Goal: Task Accomplishment & Management: Use online tool/utility

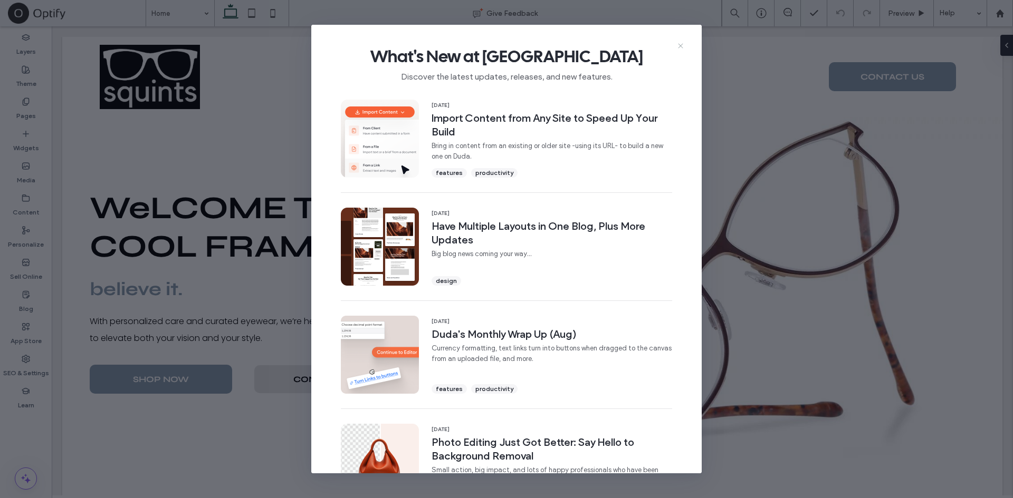
click at [683, 44] on icon at bounding box center [680, 46] width 8 height 8
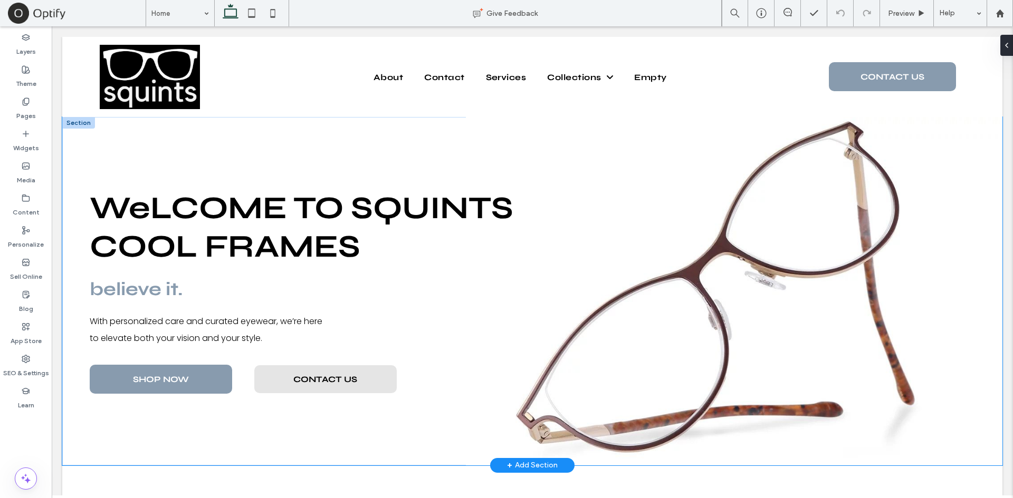
click at [349, 165] on div "believe it. With personalized care and curated eyewear, we’re here to elevate b…" at bounding box center [532, 291] width 940 height 349
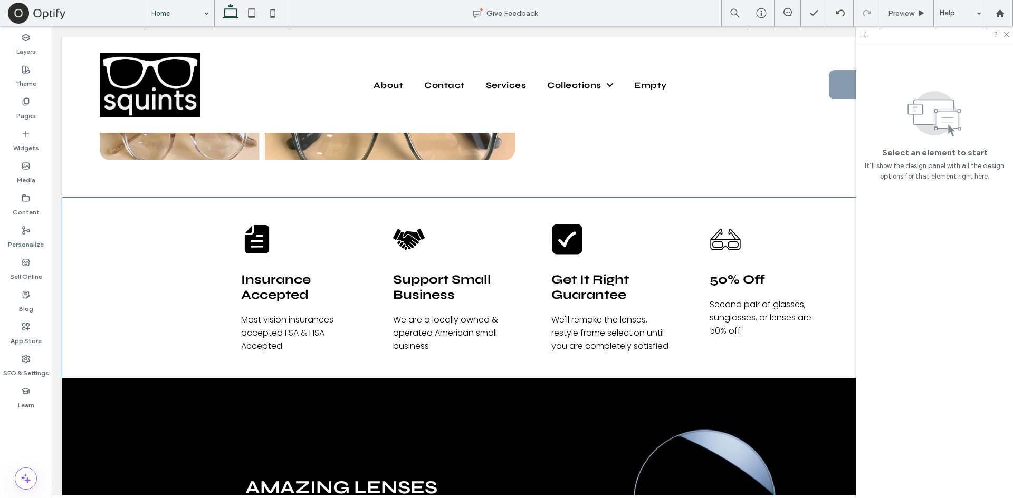
scroll to position [978, 0]
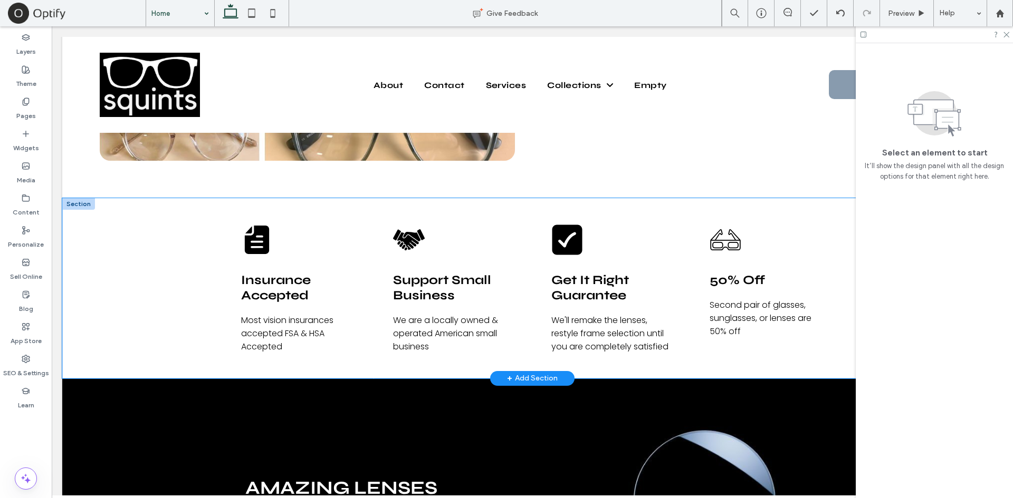
click at [155, 271] on div "Insurance Accepted Most vision insurances accepted FSA & HSA Accepted Support S…" at bounding box center [532, 288] width 940 height 180
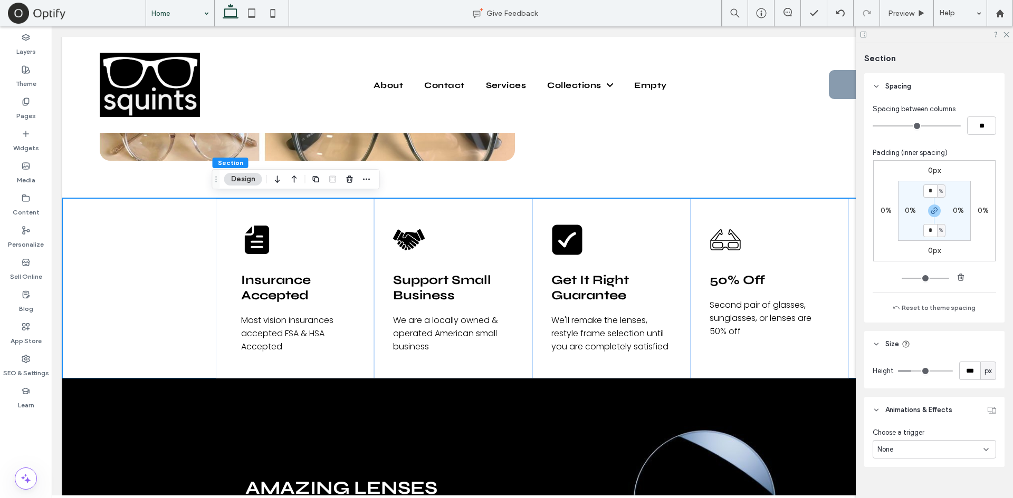
scroll to position [378, 0]
click at [938, 231] on div "%" at bounding box center [941, 227] width 6 height 11
click at [937, 243] on span "px" at bounding box center [934, 243] width 7 height 11
click at [927, 188] on input "*" at bounding box center [930, 187] width 14 height 13
type input "**"
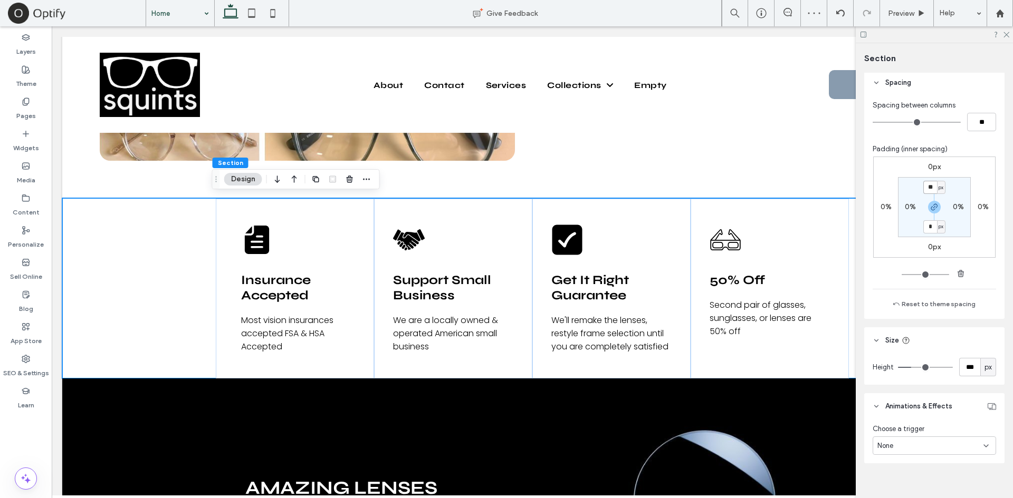
type input "**"
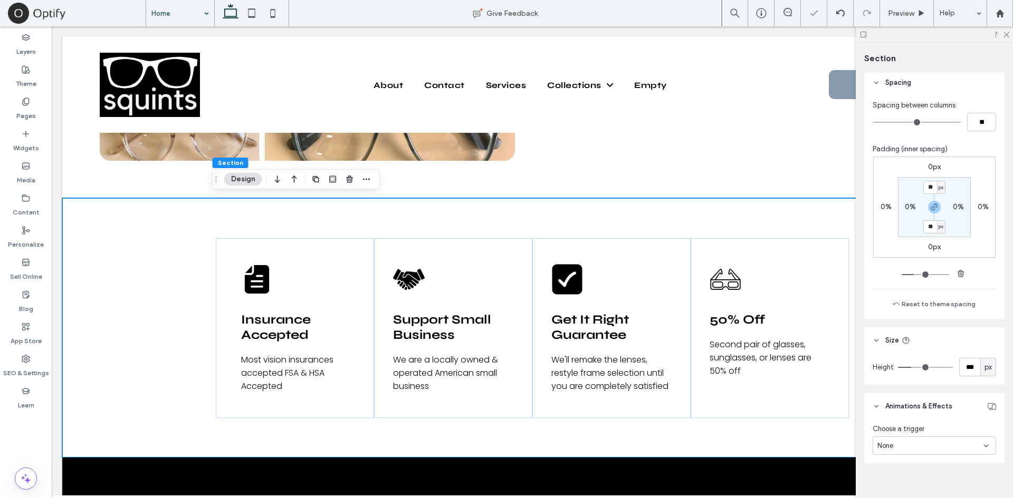
drag, startPoint x: 948, startPoint y: 205, endPoint x: 955, endPoint y: 207, distance: 7.8
click at [955, 207] on div "0%" at bounding box center [958, 207] width 24 height 9
click at [955, 207] on label "0%" at bounding box center [958, 207] width 11 height 9
type input "*"
click at [963, 207] on span "%" at bounding box center [965, 207] width 4 height 11
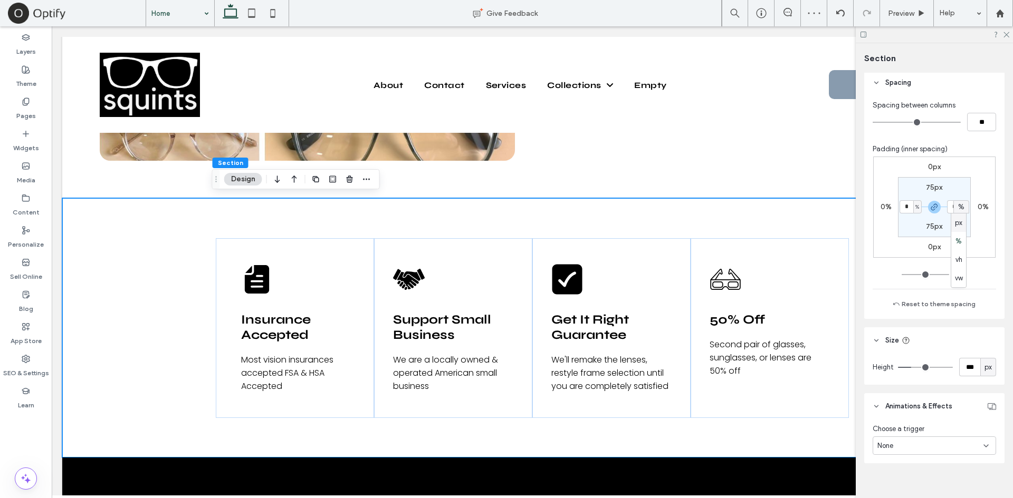
click at [957, 231] on div "px" at bounding box center [958, 223] width 15 height 18
click at [954, 208] on input "*" at bounding box center [954, 206] width 14 height 13
type input "**"
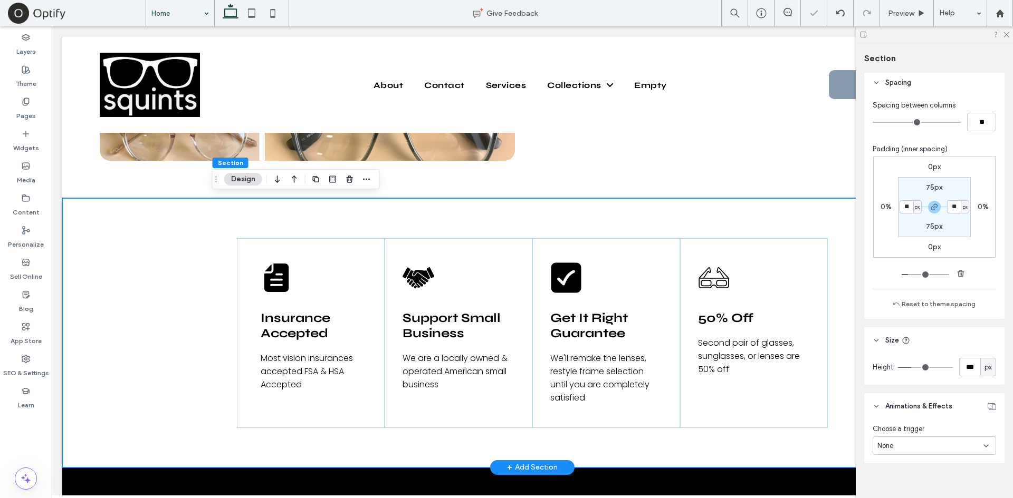
click at [176, 292] on div "Insurance Accepted Most vision insurances accepted FSA & HSA Accepted Support S…" at bounding box center [532, 333] width 940 height 270
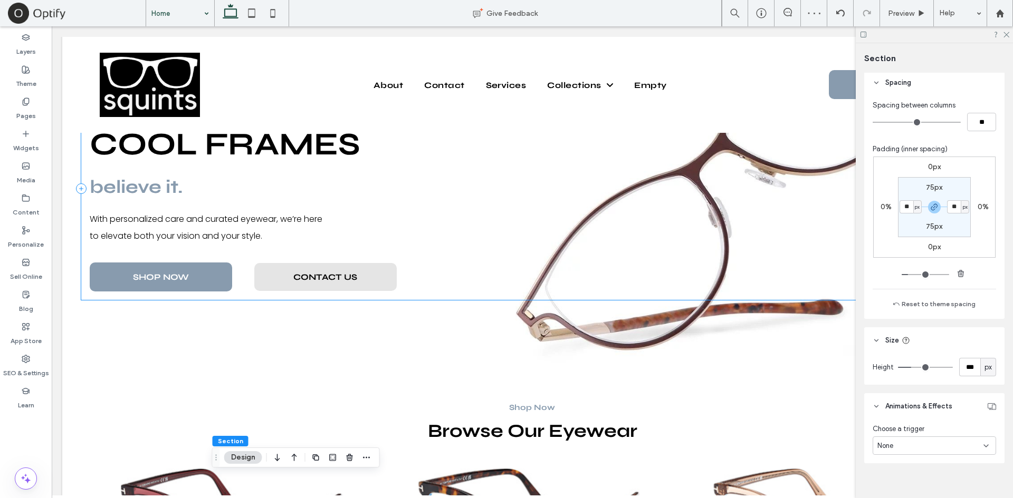
scroll to position [0, 0]
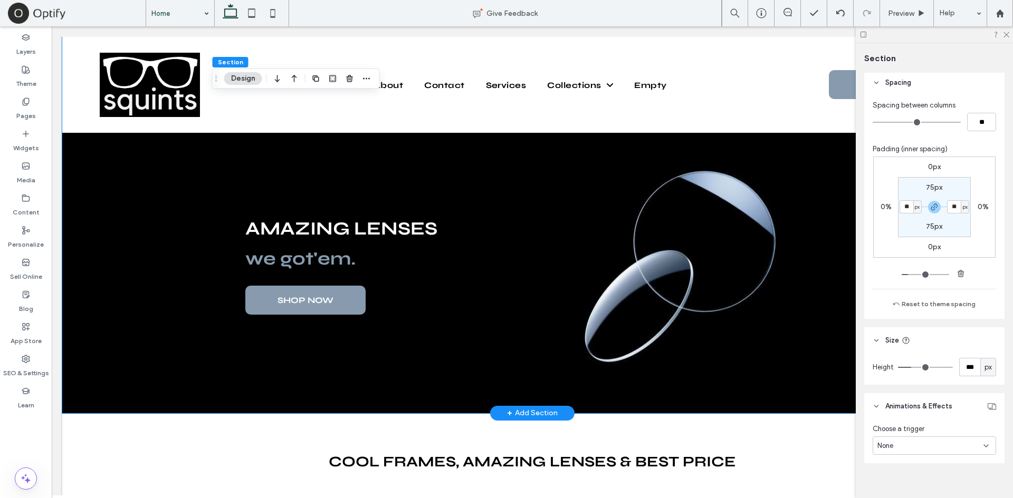
click at [177, 279] on div "AMAZING LENSES we got'em. SHOP NOW" at bounding box center [532, 266] width 940 height 294
